Goal: Information Seeking & Learning: Learn about a topic

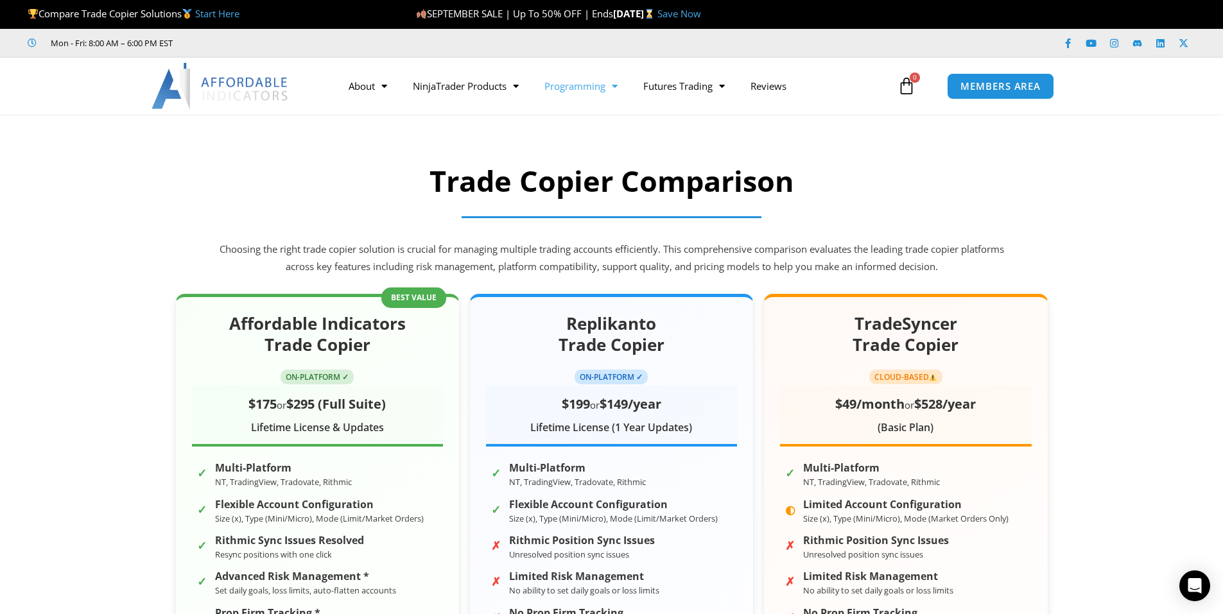
click at [615, 87] on span "Menu" at bounding box center [611, 86] width 12 height 22
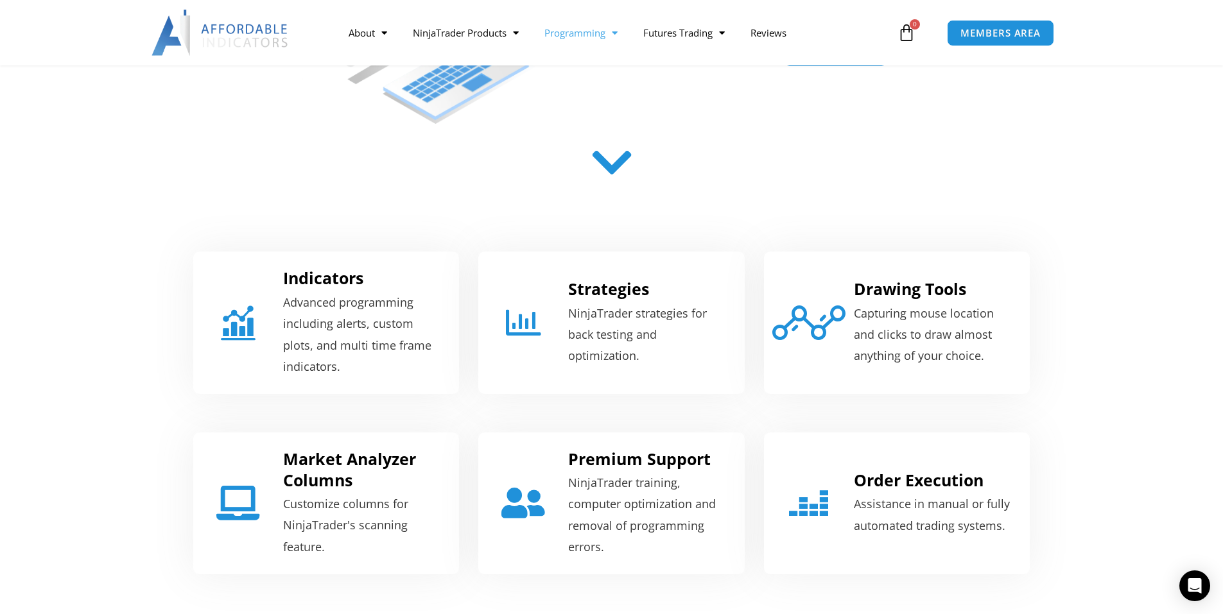
scroll to position [385, 0]
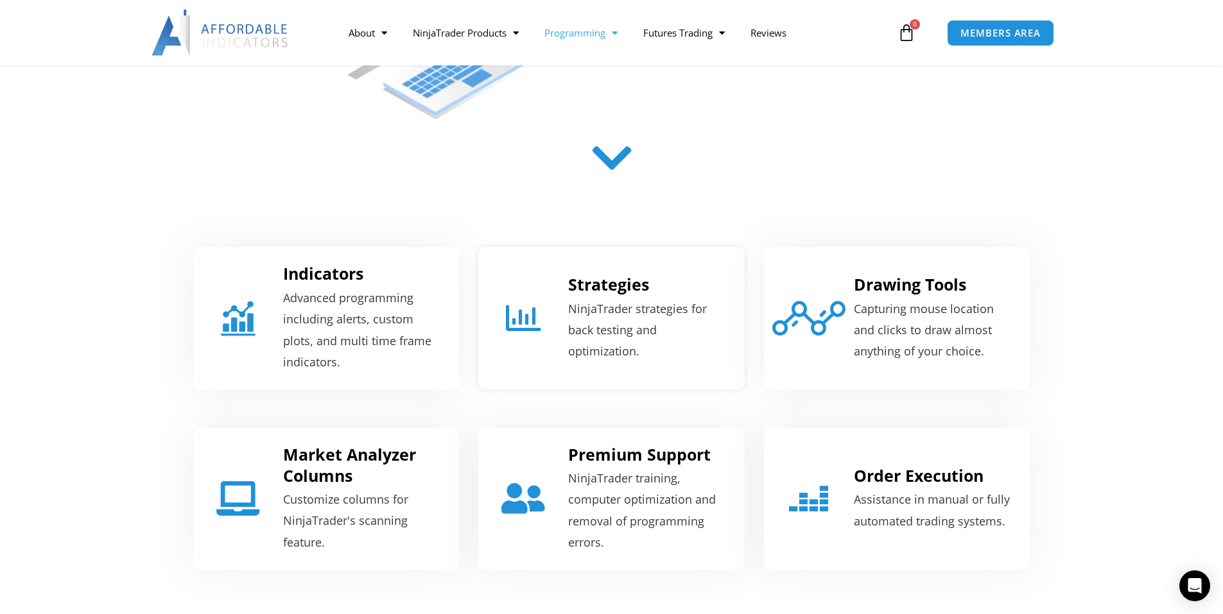
click at [598, 307] on p "NinjaTrader strategies for back testing and optimization." at bounding box center [648, 330] width 160 height 64
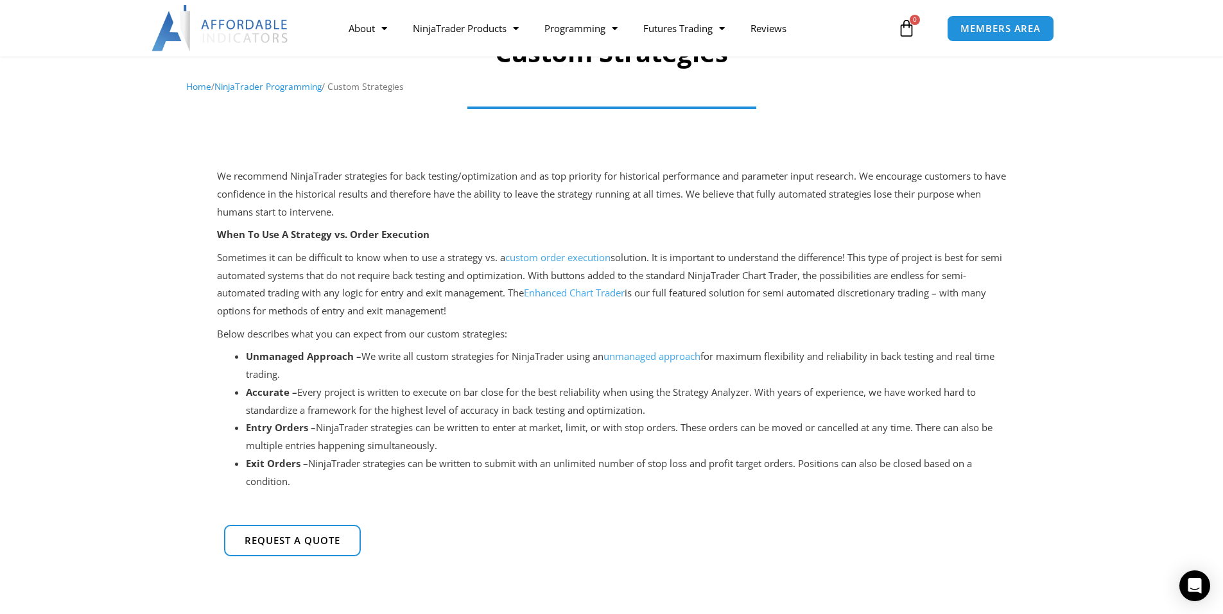
scroll to position [193, 0]
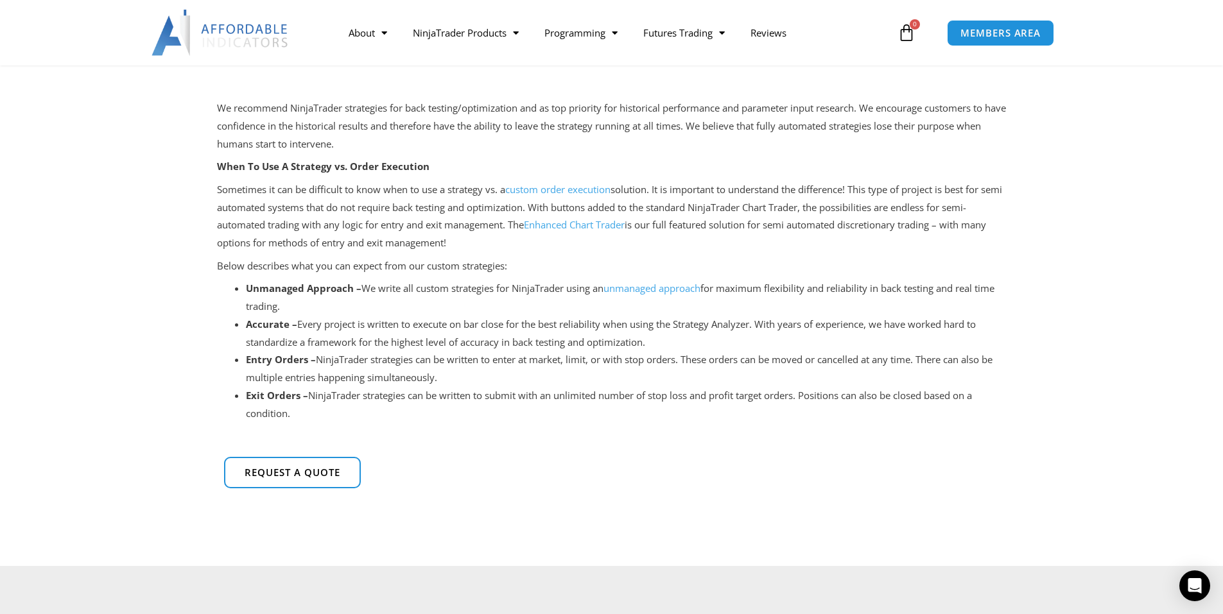
click at [586, 227] on link "Enhanced Chart Trader" at bounding box center [574, 224] width 101 height 13
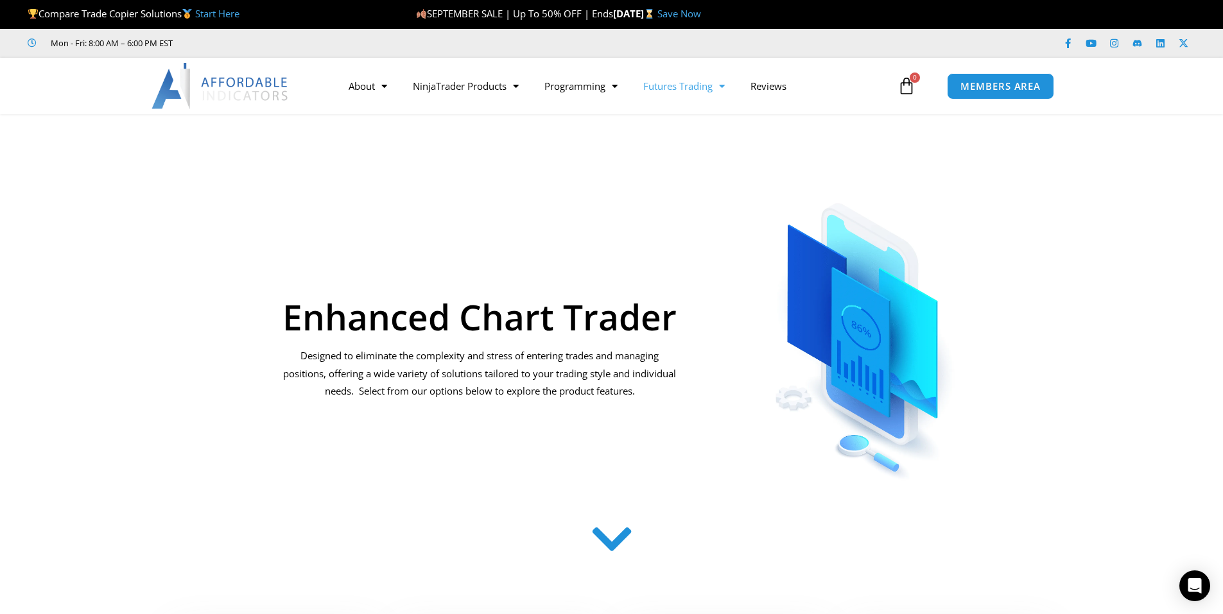
click at [725, 85] on span "Menu" at bounding box center [718, 86] width 12 height 22
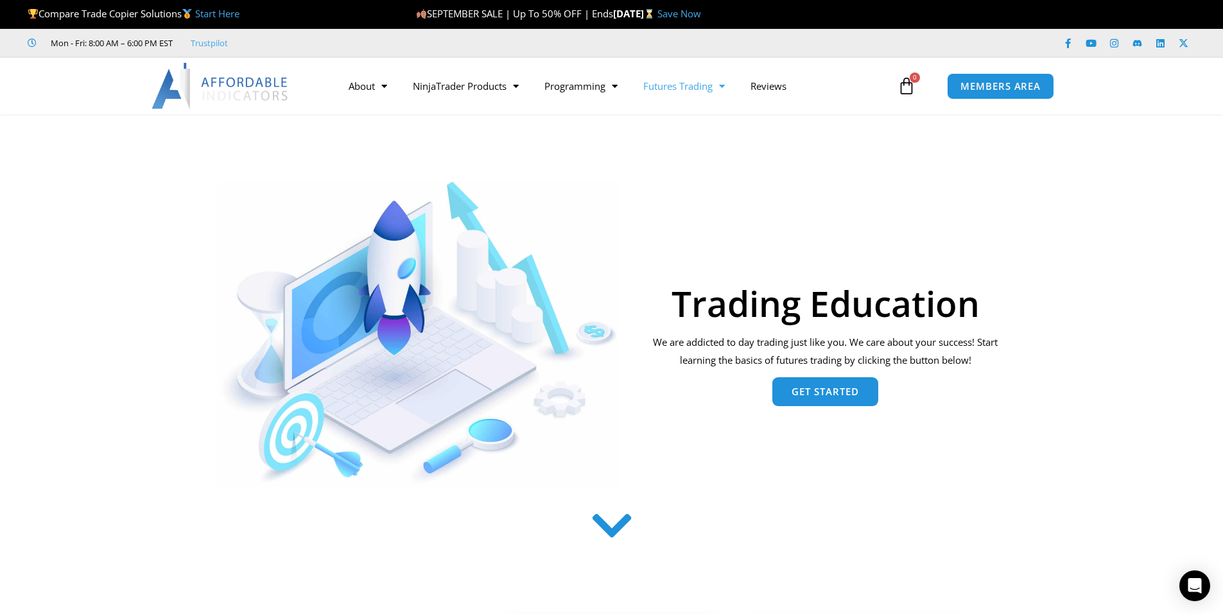
click at [800, 392] on span "Get Started" at bounding box center [824, 392] width 67 height 10
click at [515, 85] on span "Menu" at bounding box center [512, 86] width 12 height 22
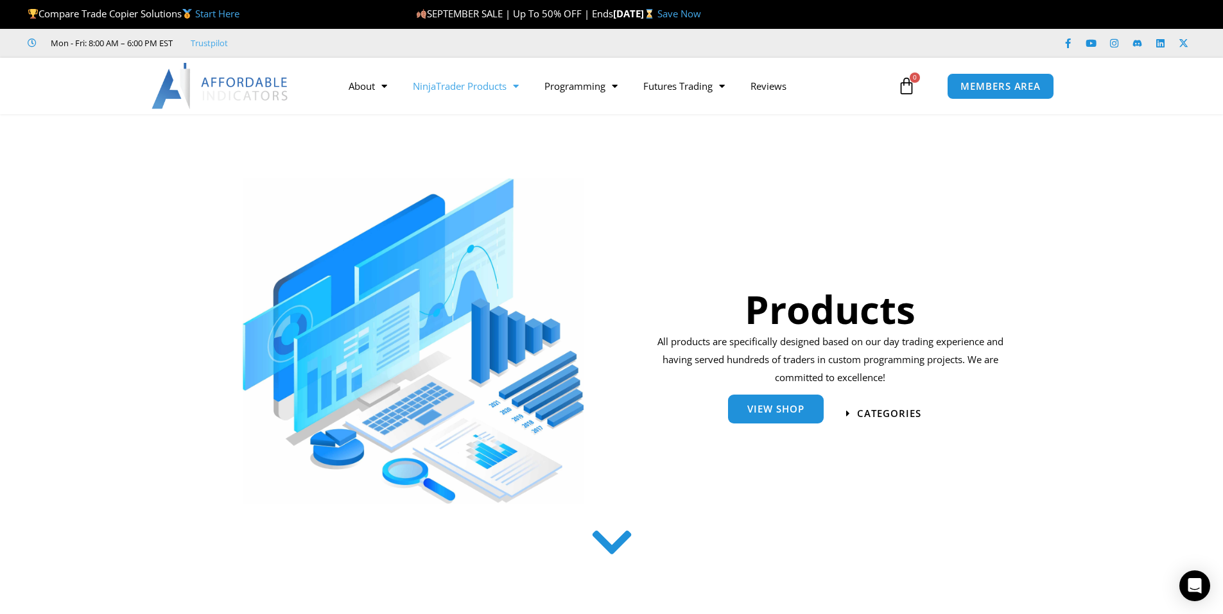
click at [786, 411] on span "View Shop" at bounding box center [775, 409] width 57 height 10
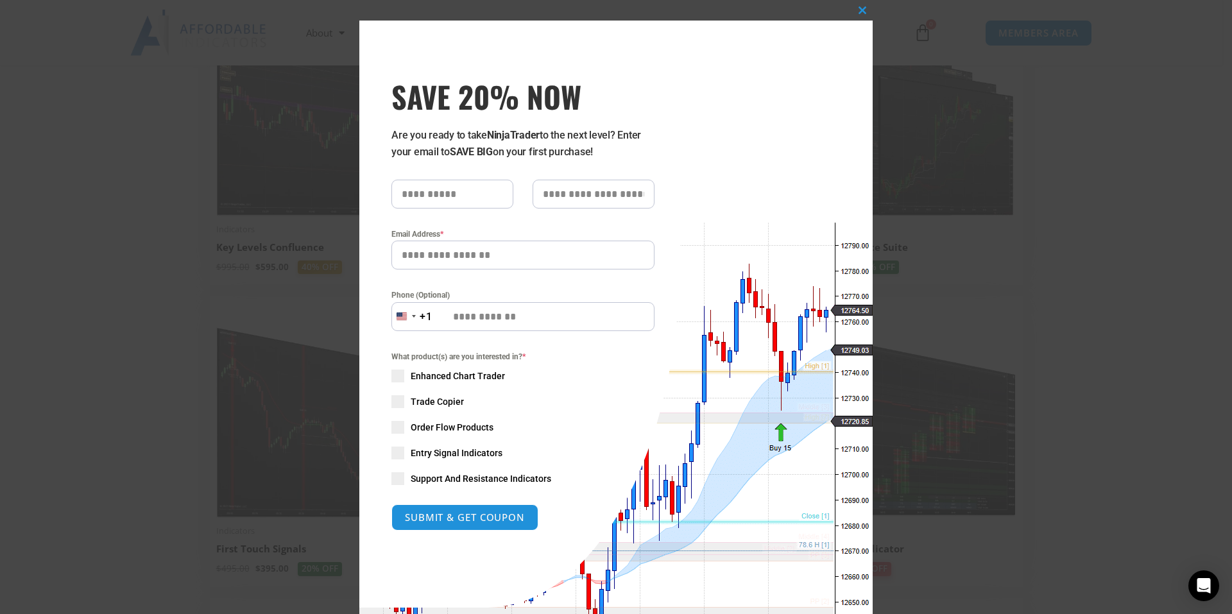
drag, startPoint x: 950, startPoint y: 49, endPoint x: 926, endPoint y: 46, distance: 23.9
click at [950, 49] on div "Close this module SAVE 20% NOW Are you ready to take NinjaTrader to the next le…" at bounding box center [616, 307] width 1232 height 614
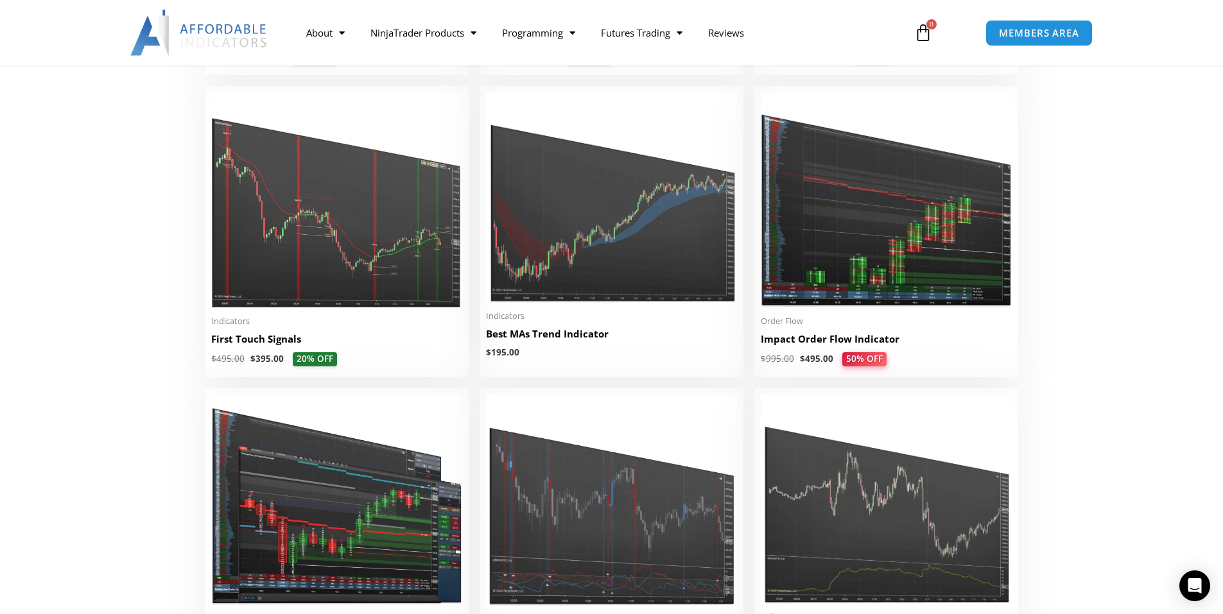
scroll to position [2054, 0]
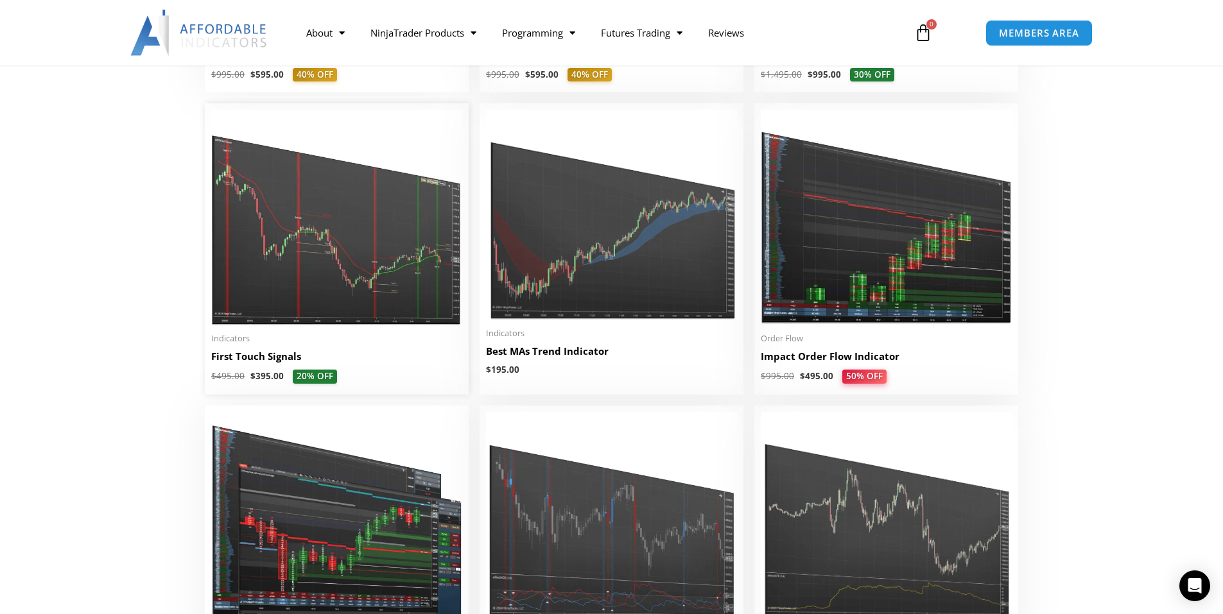
click at [354, 199] on img at bounding box center [336, 218] width 251 height 216
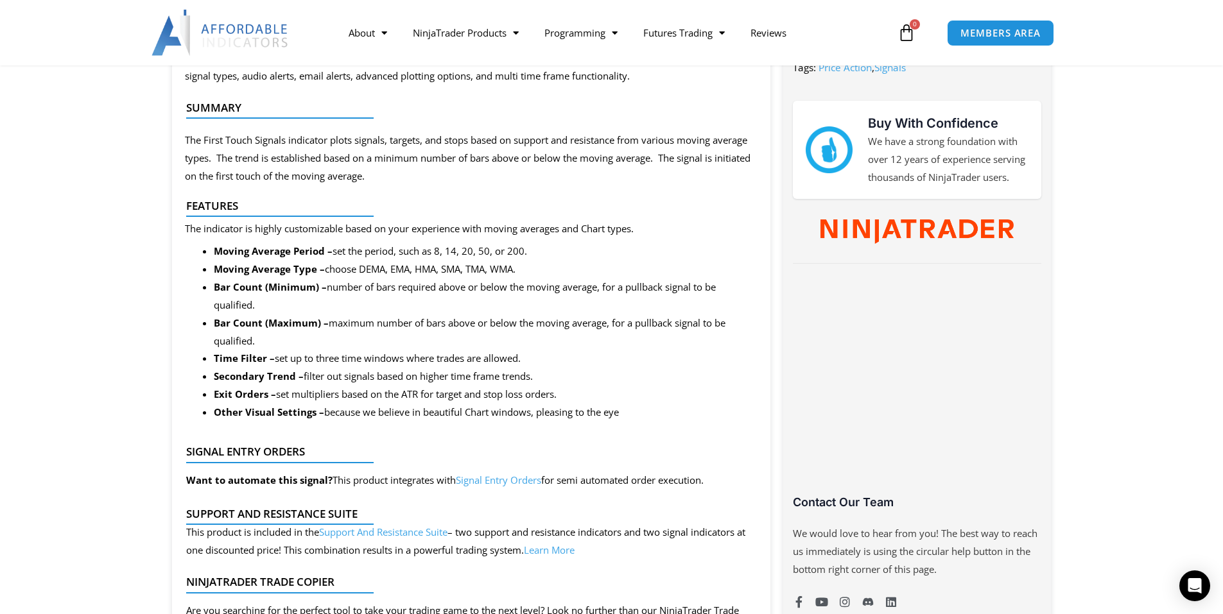
scroll to position [642, 0]
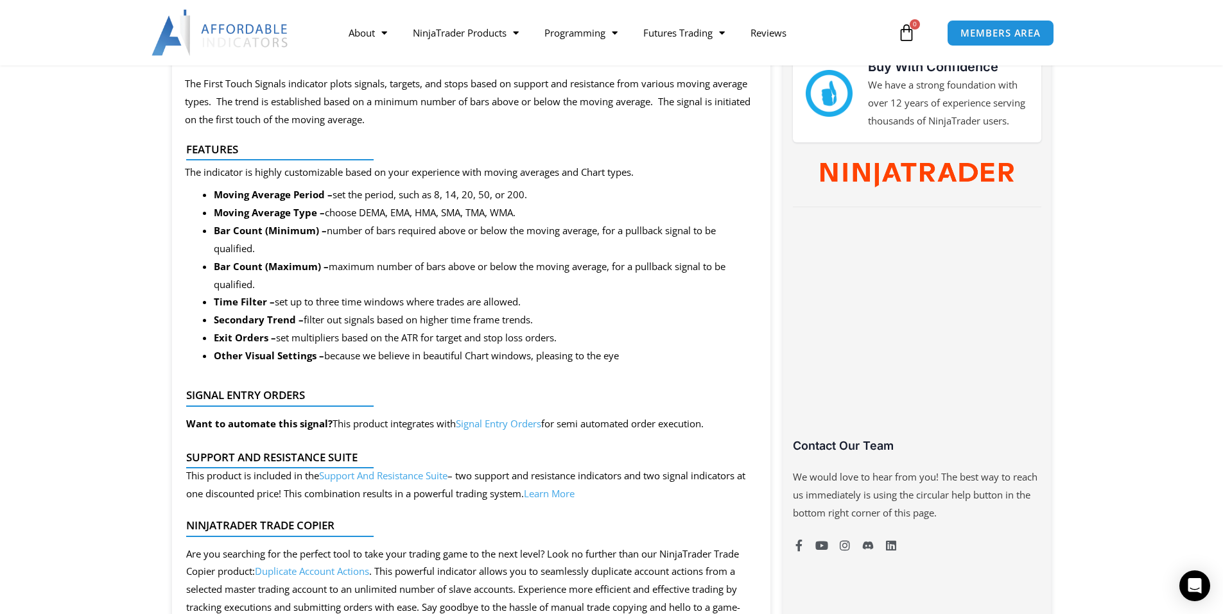
click at [497, 422] on link "Signal Entry Orders" at bounding box center [498, 423] width 85 height 13
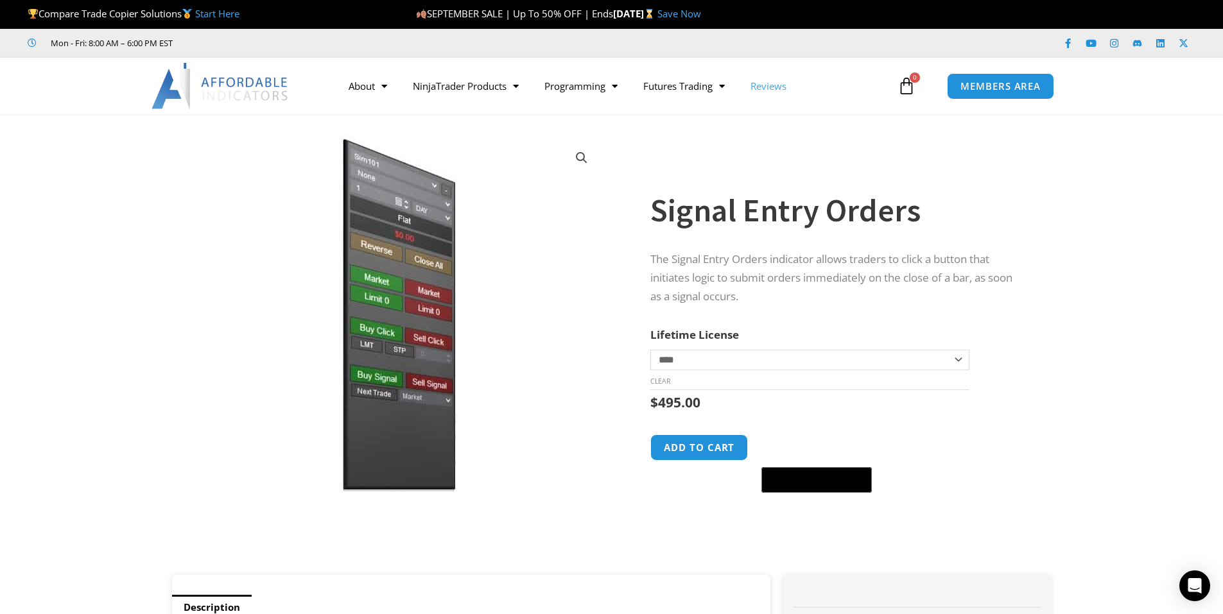
click at [783, 90] on link "Reviews" at bounding box center [768, 86] width 62 height 30
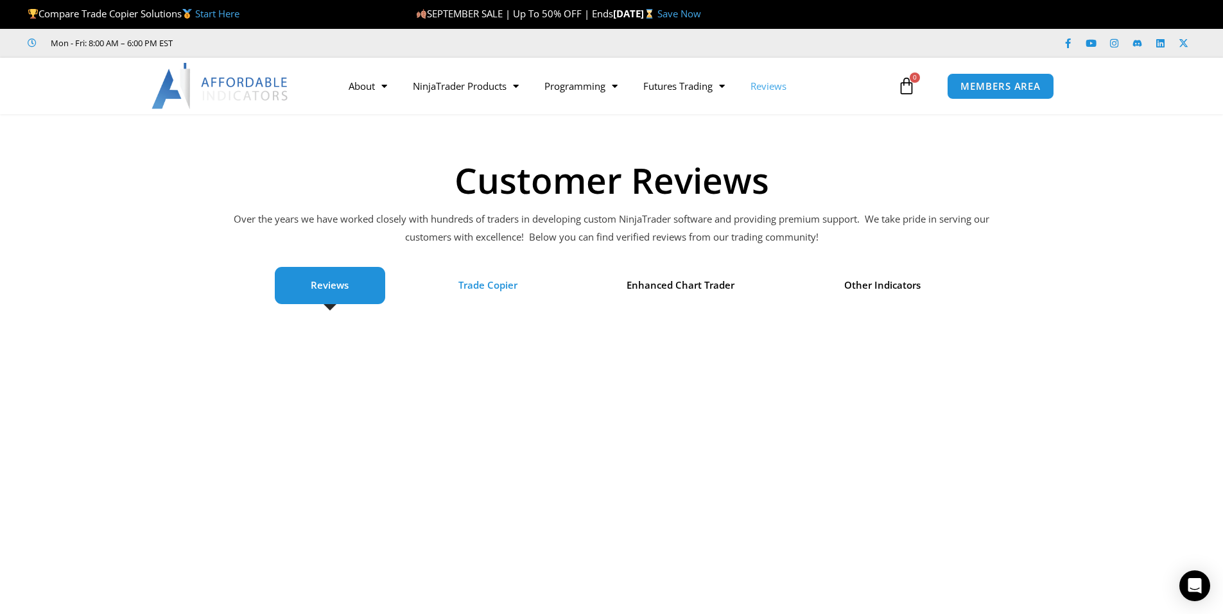
click at [483, 286] on span "Trade Copier" at bounding box center [487, 286] width 59 height 18
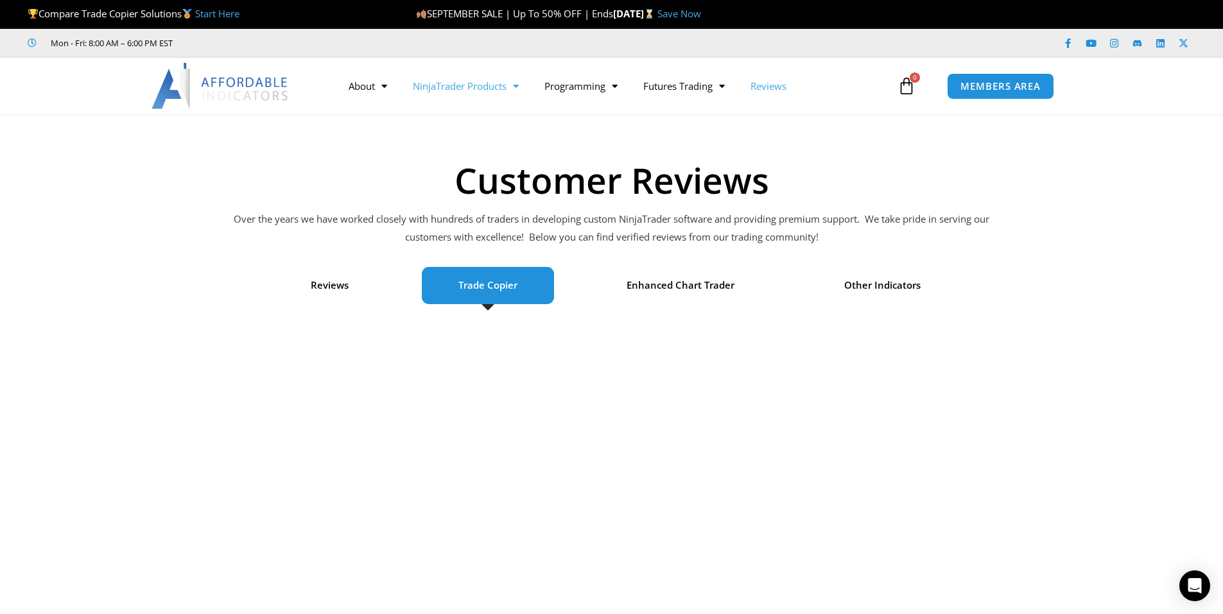
click at [515, 84] on span "Menu" at bounding box center [512, 86] width 12 height 22
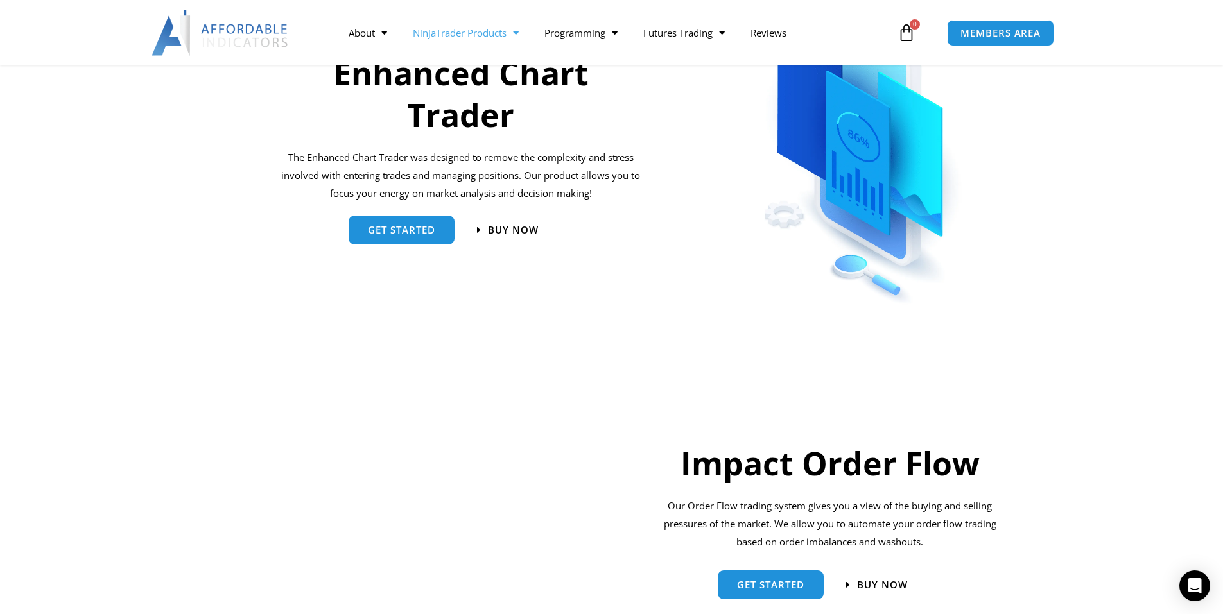
scroll to position [642, 0]
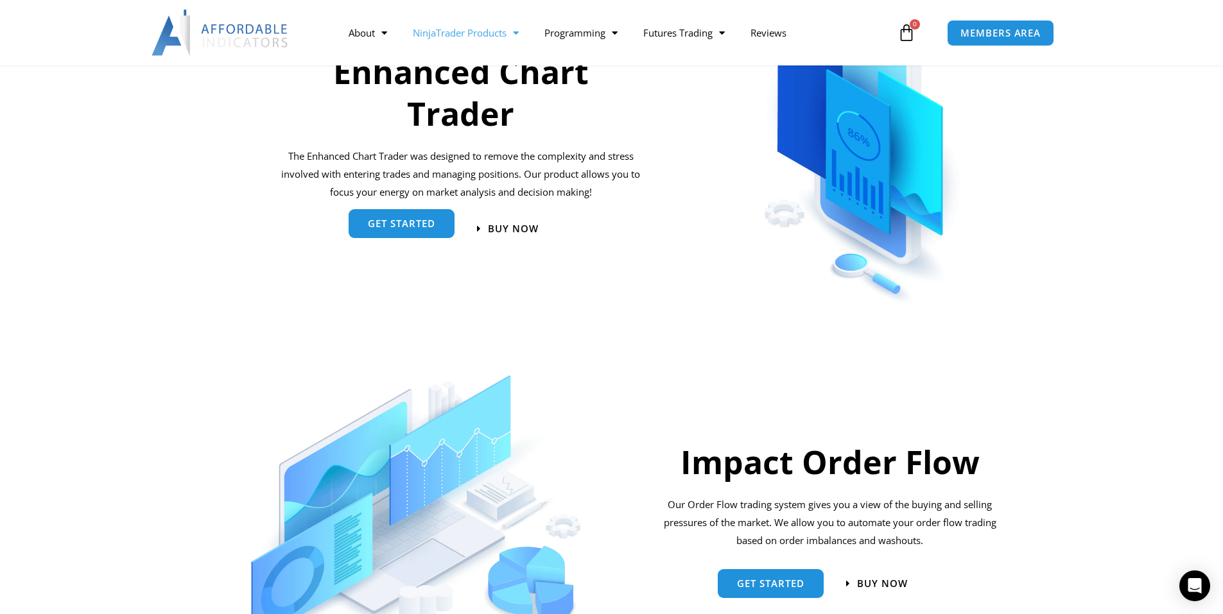
click at [418, 236] on link "get started" at bounding box center [401, 223] width 106 height 29
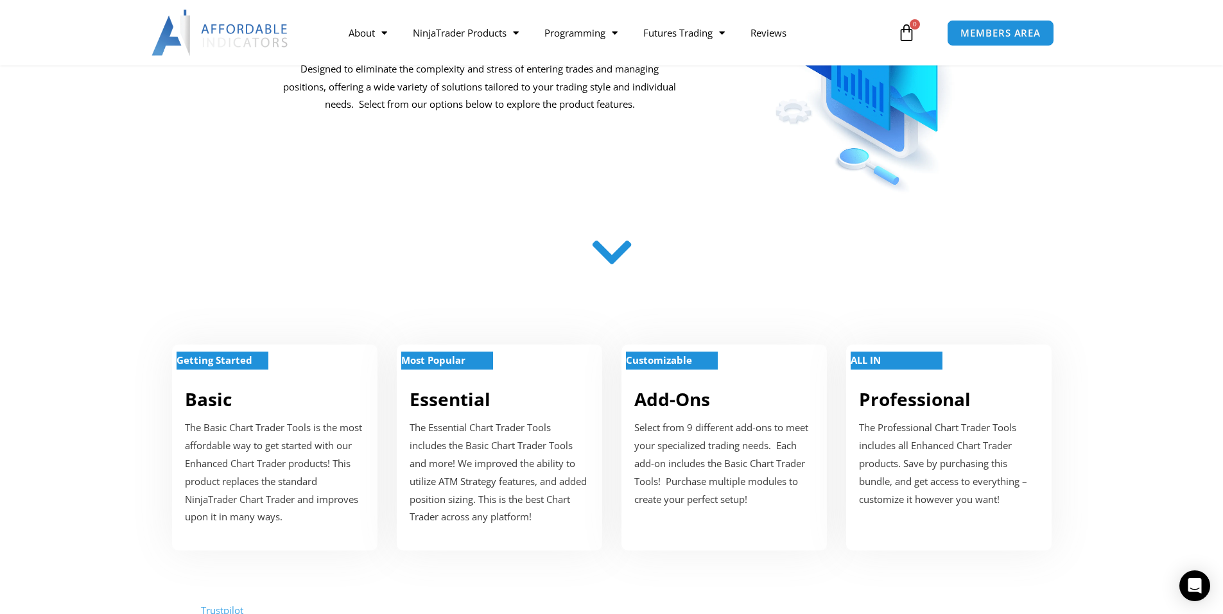
scroll to position [321, 0]
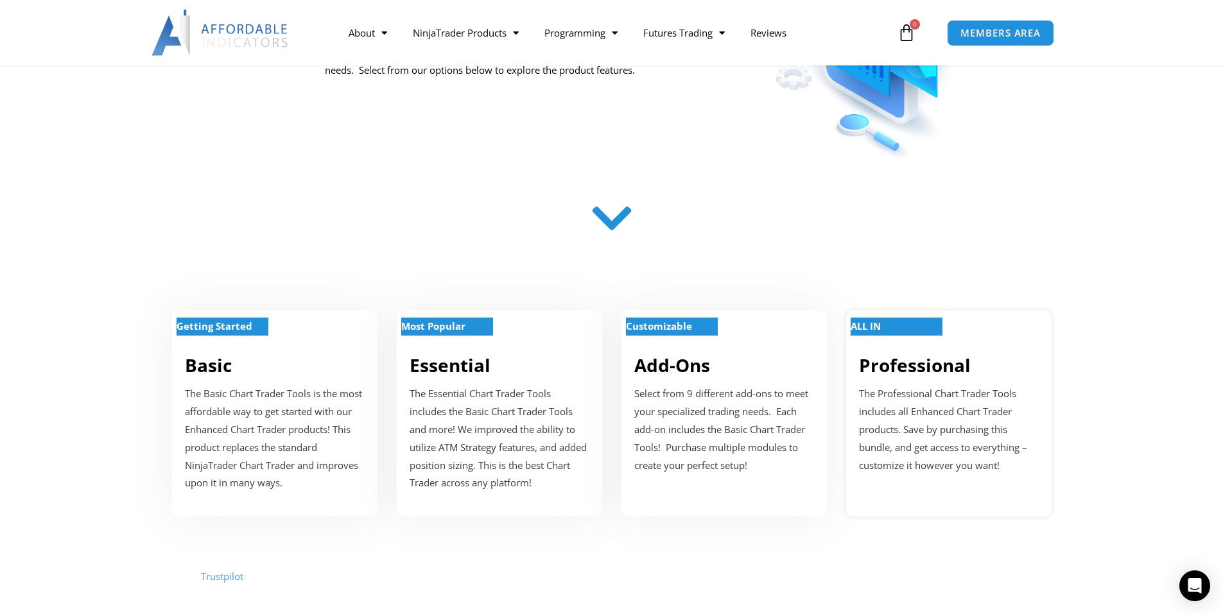
click at [881, 328] on strong "ALL IN" at bounding box center [865, 326] width 30 height 13
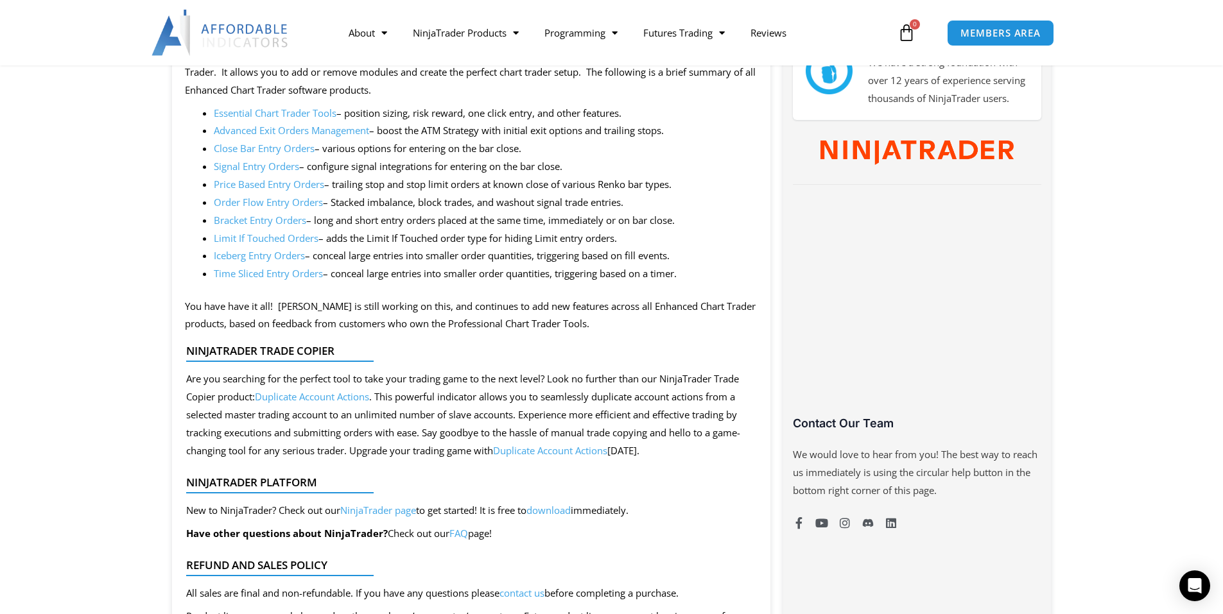
scroll to position [706, 0]
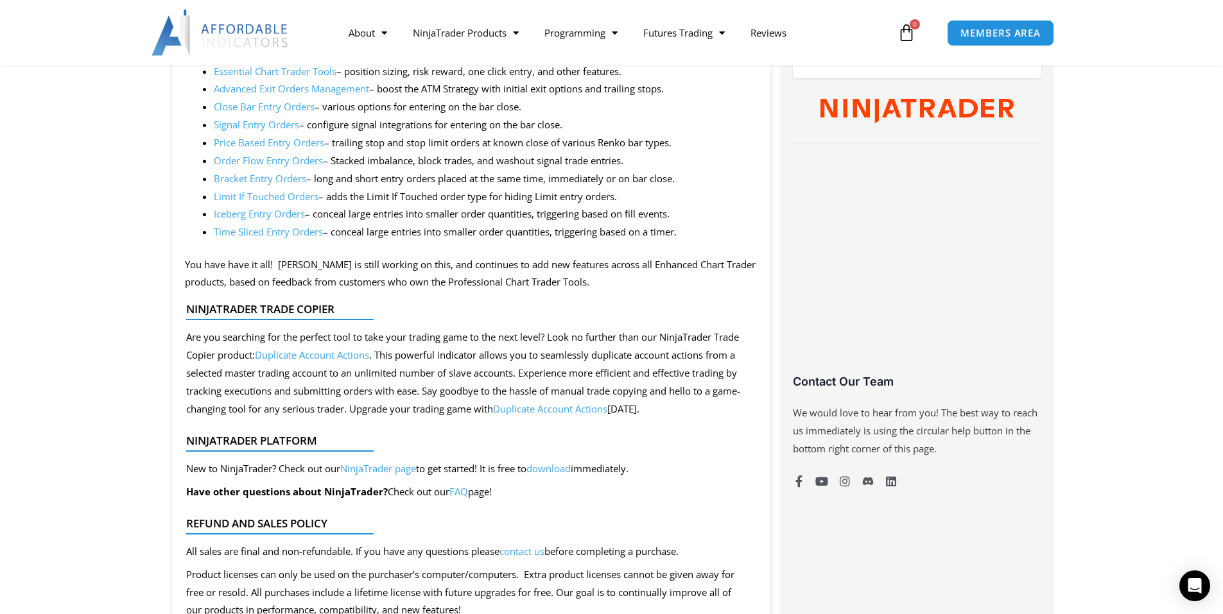
click at [345, 359] on link "Duplicate Account Actions" at bounding box center [312, 354] width 114 height 13
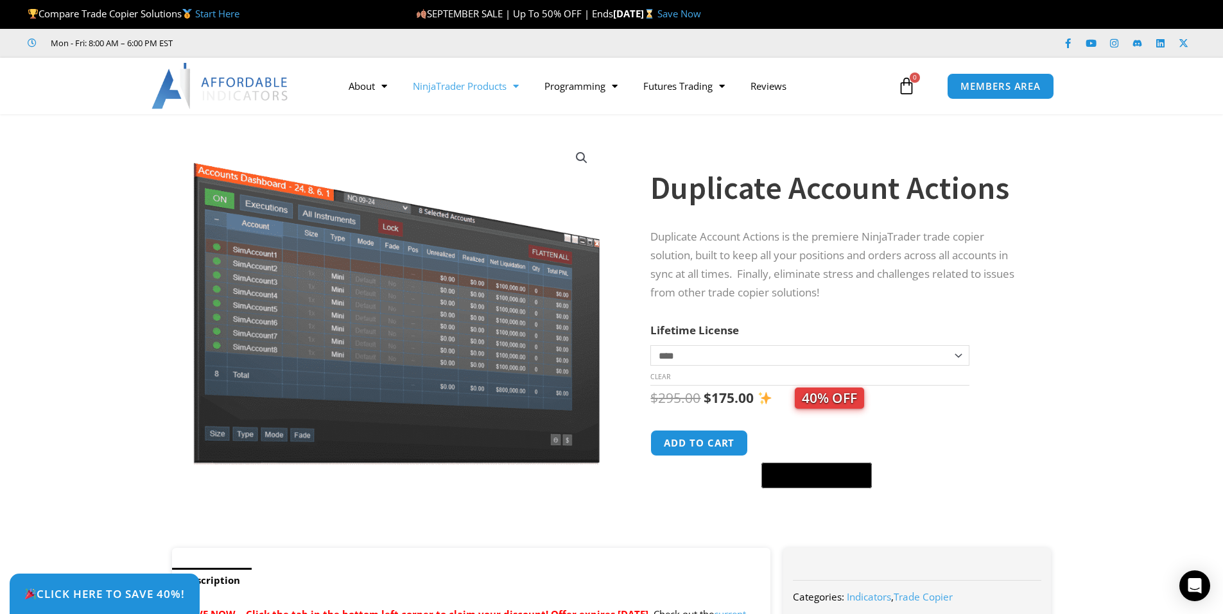
click at [517, 89] on span "Menu" at bounding box center [512, 86] width 12 height 22
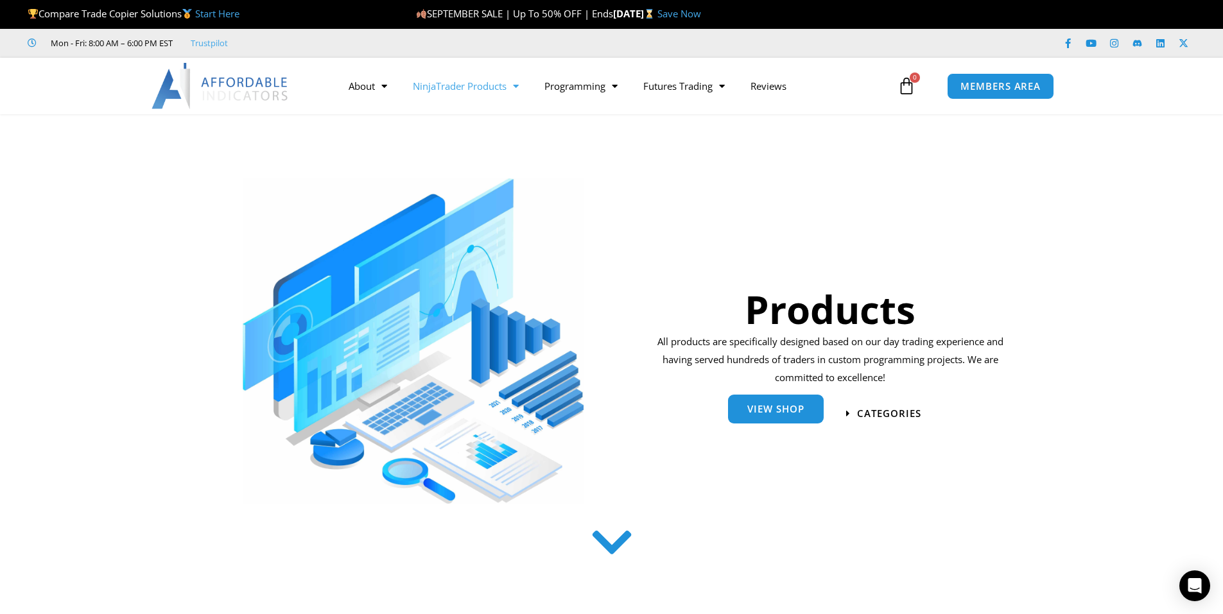
click at [753, 414] on span "View Shop" at bounding box center [775, 409] width 57 height 10
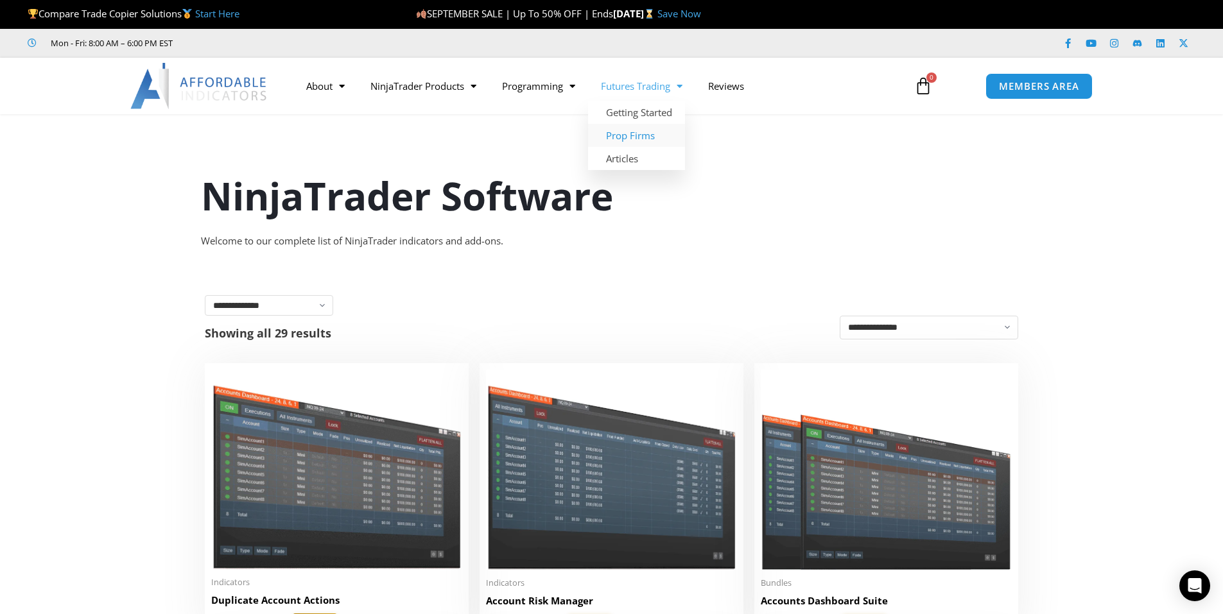
click at [633, 133] on link "Prop Firms" at bounding box center [636, 135] width 97 height 23
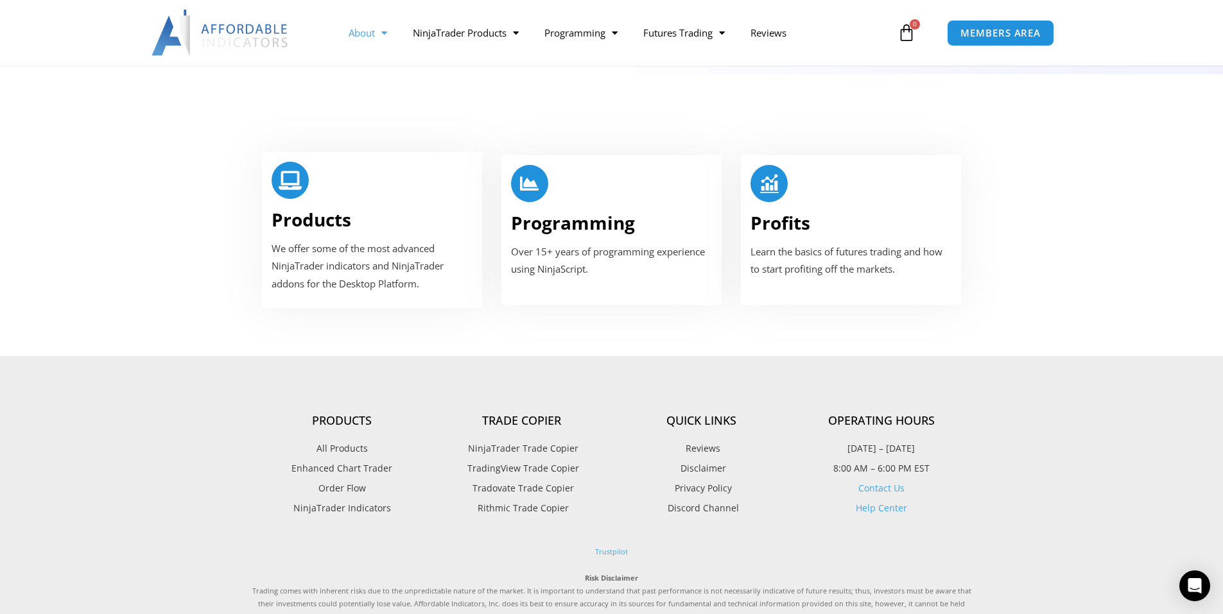
scroll to position [770, 0]
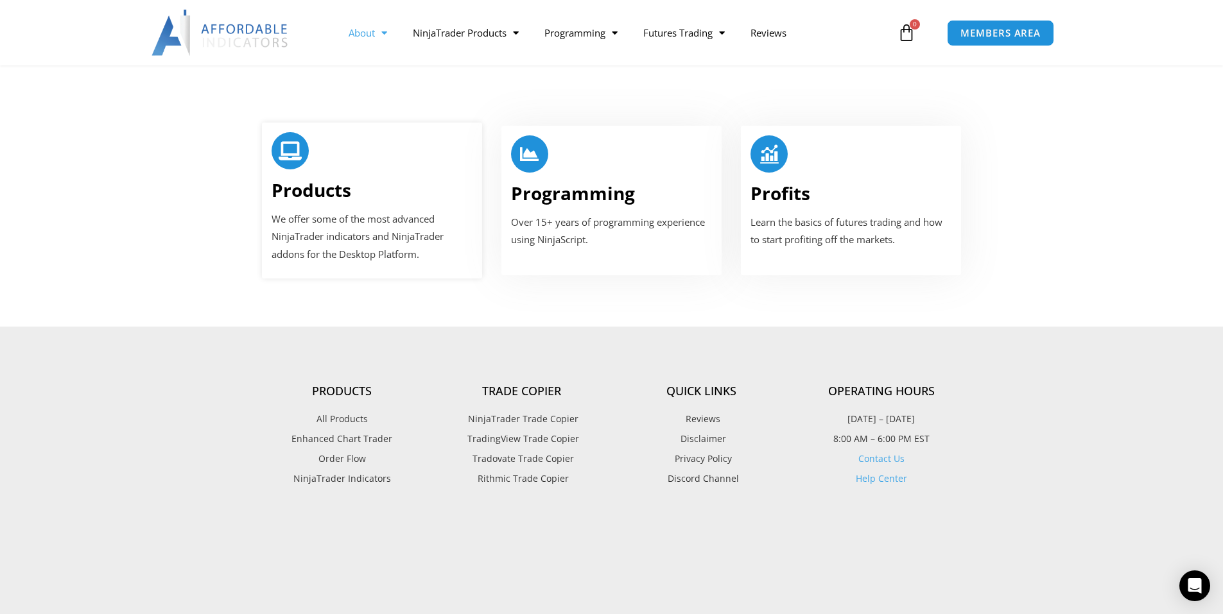
click at [310, 178] on link "Products" at bounding box center [311, 190] width 80 height 24
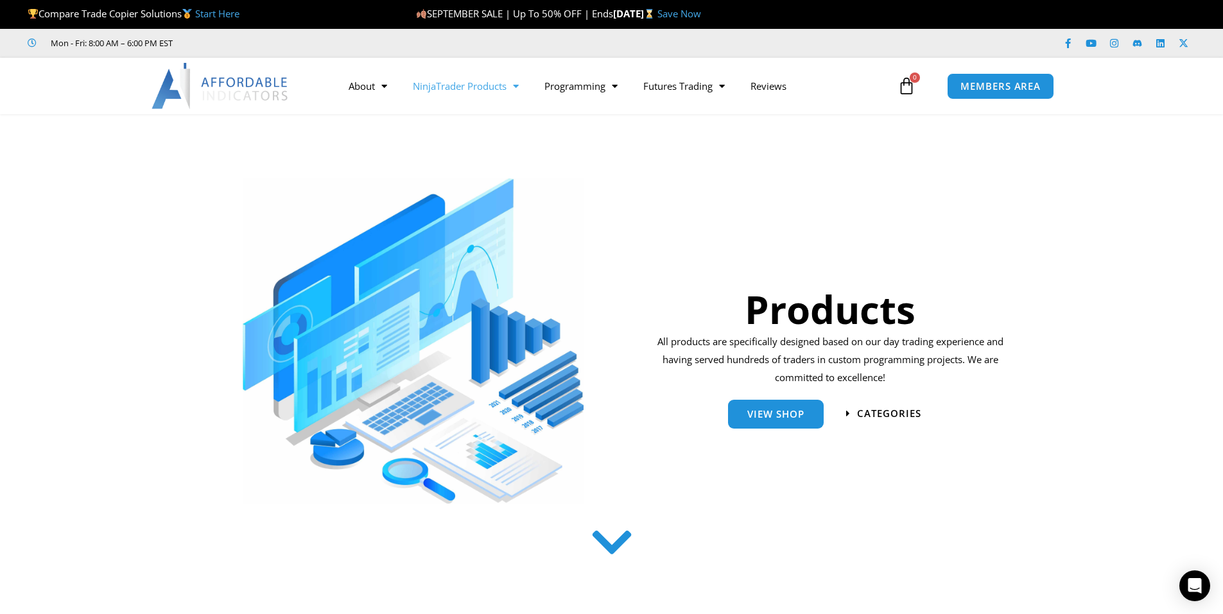
click at [486, 88] on link "NinjaTrader Products" at bounding box center [466, 86] width 132 height 30
click at [778, 408] on span "View Shop" at bounding box center [775, 409] width 57 height 10
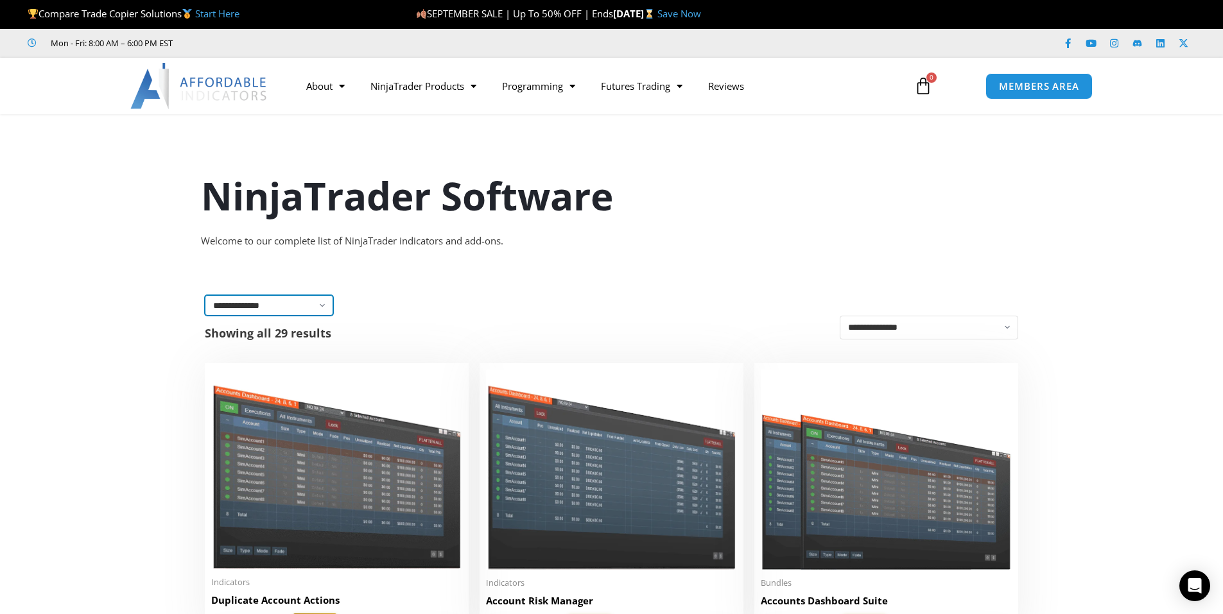
click at [322, 305] on select "**********" at bounding box center [269, 305] width 128 height 21
select select "**********"
click at [205, 295] on select "**********" at bounding box center [269, 305] width 128 height 21
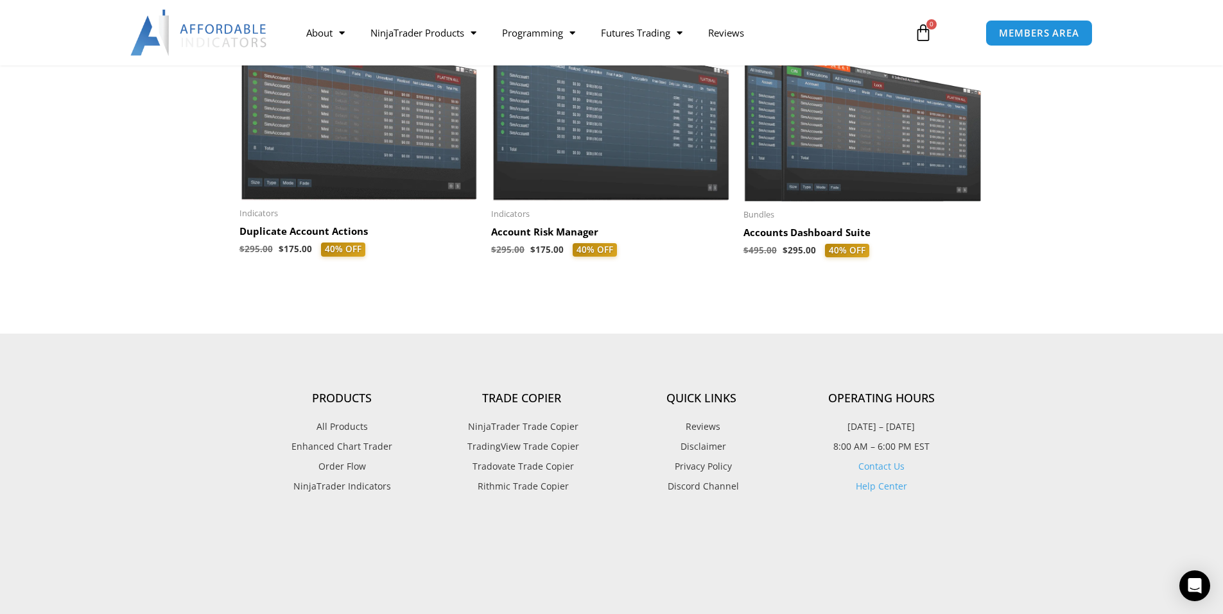
scroll to position [321, 0]
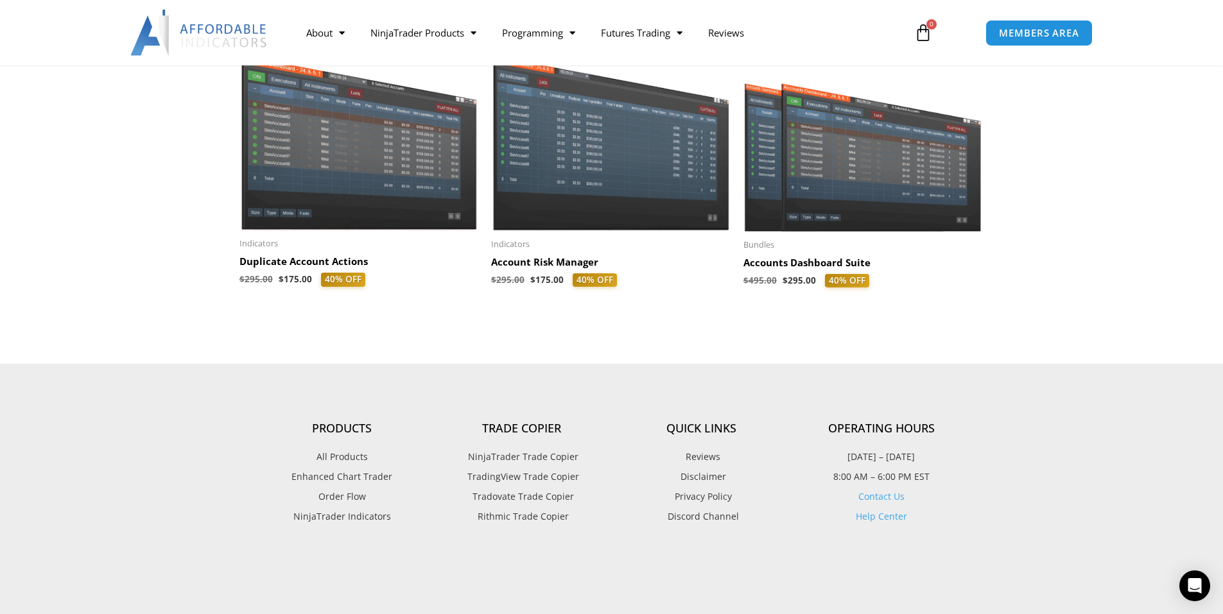
click at [814, 264] on h2 "Accounts Dashboard Suite" at bounding box center [862, 263] width 239 height 13
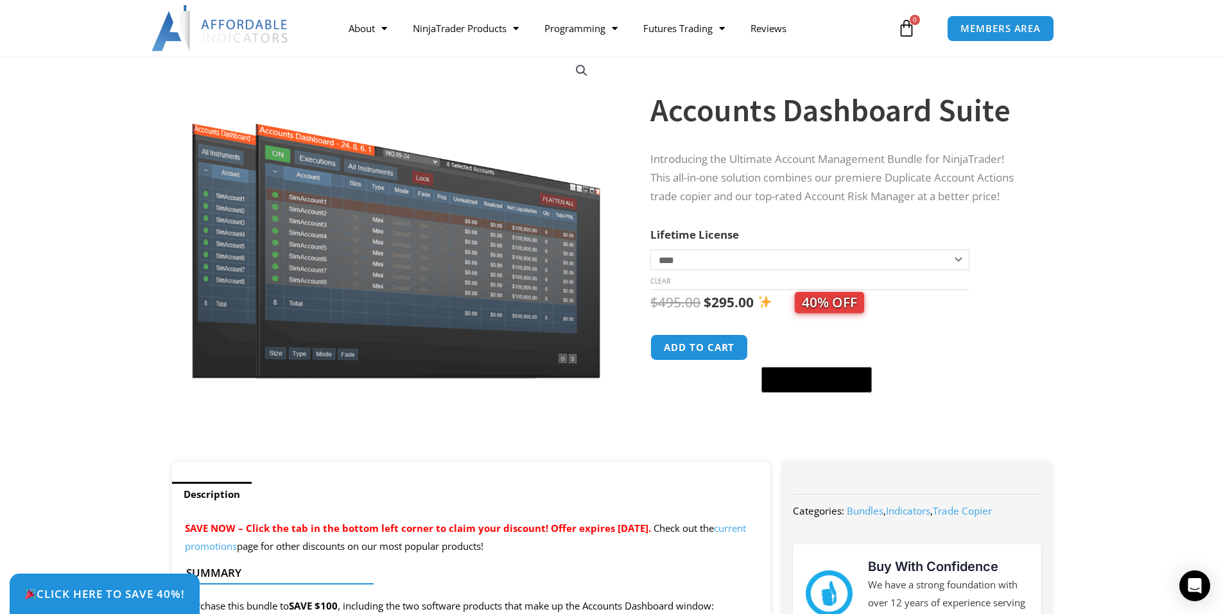
scroll to position [64, 0]
